Goal: Information Seeking & Learning: Learn about a topic

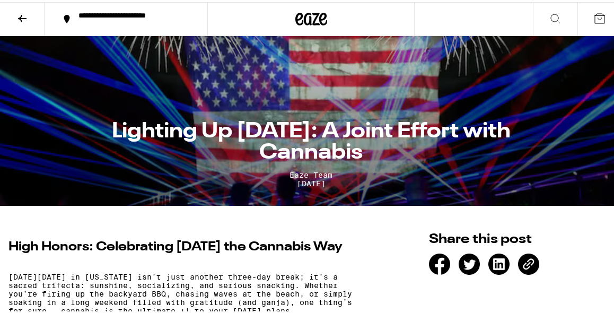
scroll to position [166, 0]
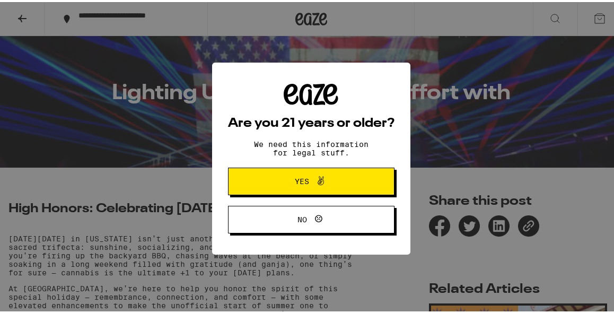
click at [326, 176] on span "Yes" at bounding box center [311, 179] width 81 height 14
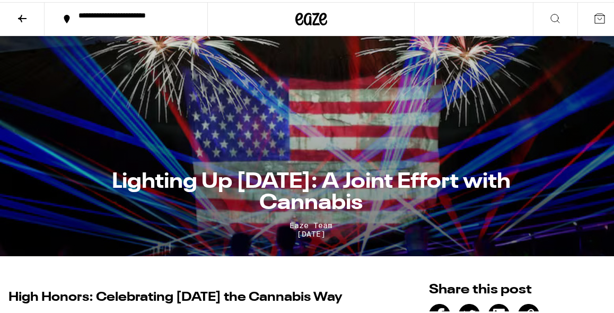
scroll to position [0, 0]
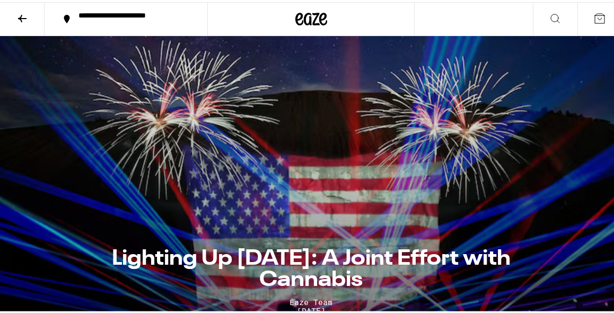
click at [285, 18] on div at bounding box center [310, 17] width 207 height 34
click at [312, 17] on icon at bounding box center [311, 17] width 16 height 13
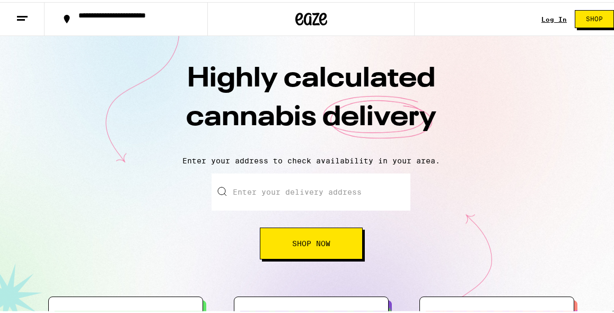
click at [23, 13] on icon at bounding box center [22, 16] width 13 height 13
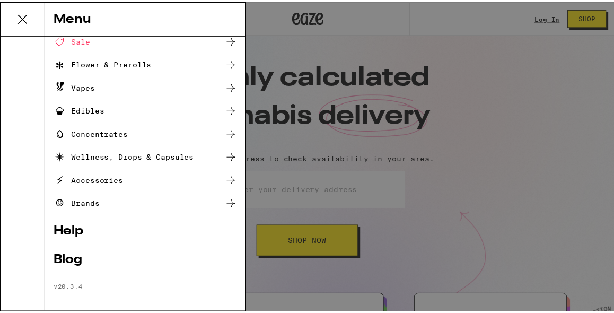
scroll to position [103, 0]
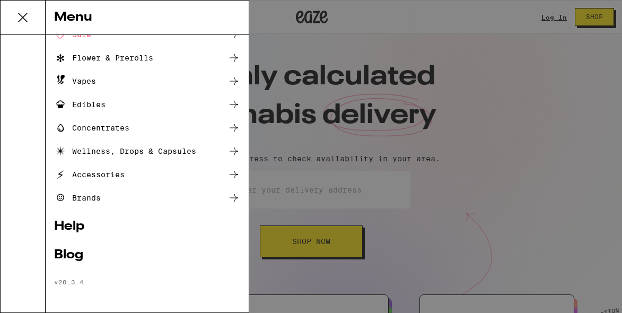
click at [101, 251] on div "Blog" at bounding box center [147, 255] width 186 height 13
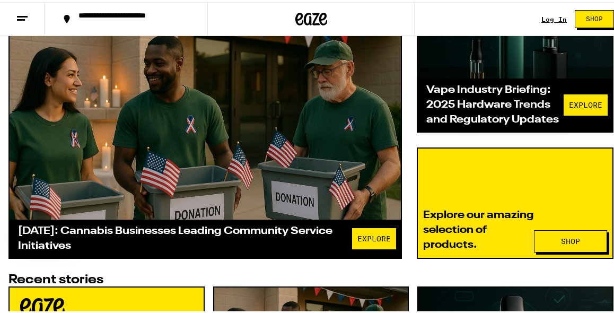
scroll to position [319, 0]
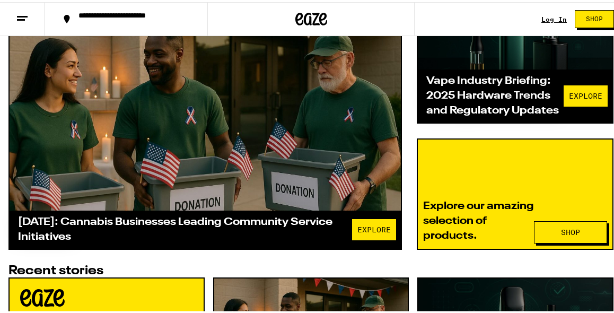
click at [464, 107] on div "Vape Industry Briefing: 2025 Hardware Trends and Regulatory Updates" at bounding box center [494, 94] width 137 height 45
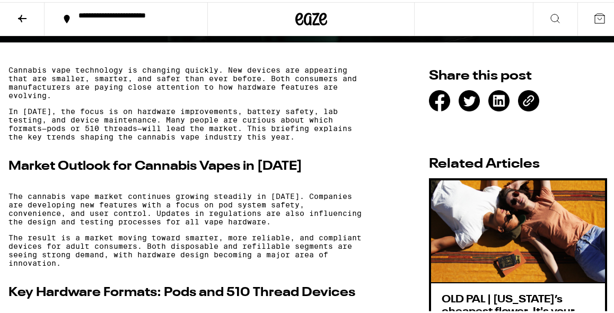
scroll to position [295, 0]
